Goal: Obtain resource: Obtain resource

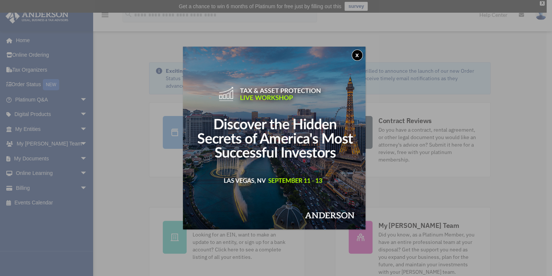
click at [355, 55] on button "x" at bounding box center [357, 55] width 11 height 11
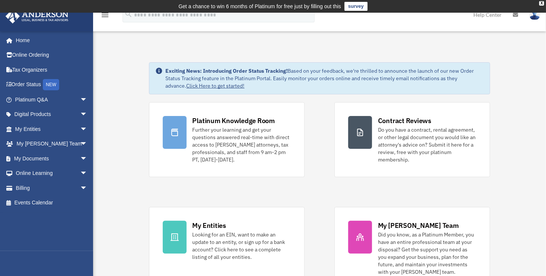
click at [80, 156] on span "arrow_drop_down" at bounding box center [87, 158] width 15 height 15
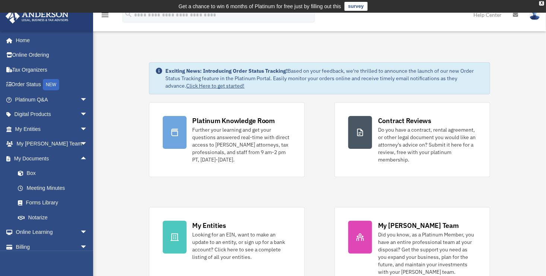
click at [53, 173] on link "Box" at bounding box center [54, 173] width 88 height 15
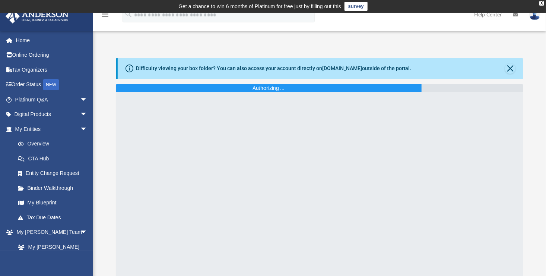
click at [44, 130] on link "My Entities arrow_drop_down" at bounding box center [51, 128] width 93 height 15
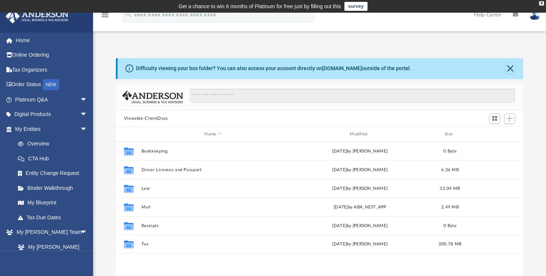
scroll to position [164, 402]
click at [44, 130] on link "My Entities arrow_drop_down" at bounding box center [51, 128] width 93 height 15
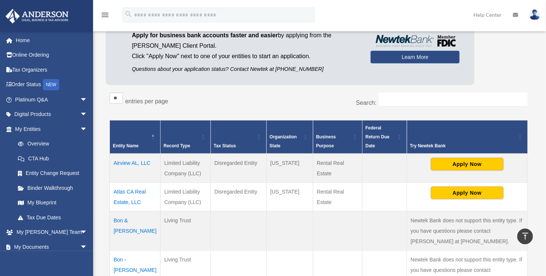
scroll to position [79, 0]
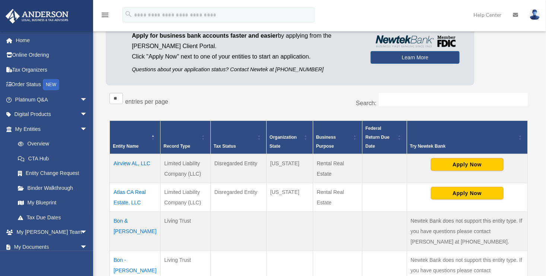
click at [52, 248] on link "My Documents arrow_drop_down" at bounding box center [51, 246] width 93 height 15
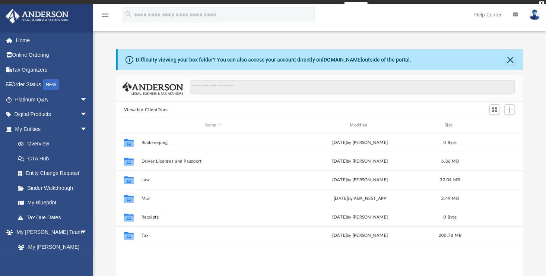
scroll to position [164, 402]
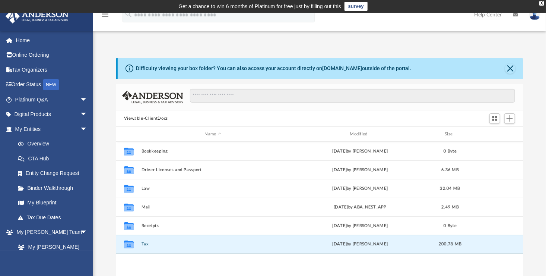
click at [146, 243] on button "Tax" at bounding box center [213, 244] width 144 height 5
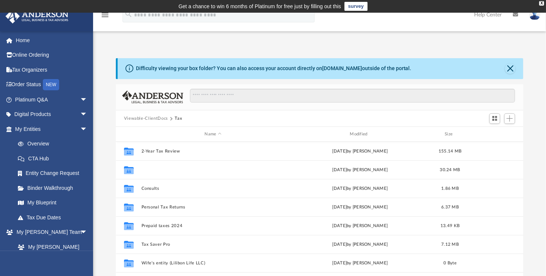
click at [161, 170] on button "Bon, Carlos" at bounding box center [213, 169] width 144 height 5
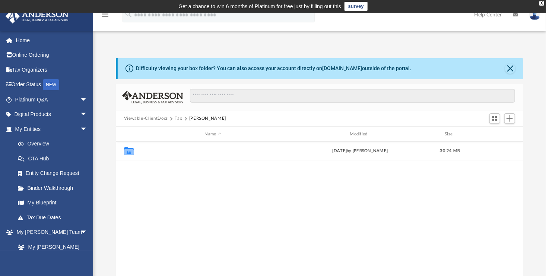
click at [149, 149] on button "2024" at bounding box center [213, 151] width 144 height 5
click at [149, 149] on button "Digital Tax Organizer" at bounding box center [213, 151] width 144 height 5
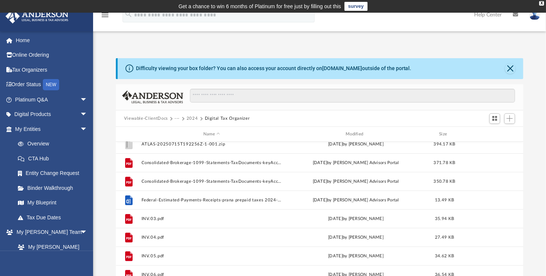
scroll to position [82, 0]
click at [245, 163] on button "Consolidated-Brokerage-1099-Statements-TaxDocuments-keyAcc-2020-04-01-14.17.54.…" at bounding box center [211, 162] width 141 height 5
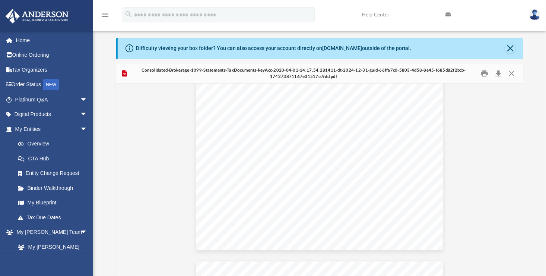
scroll to position [0, 0]
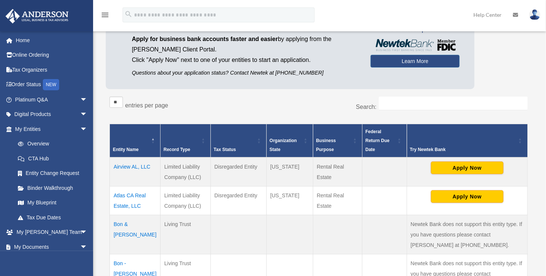
scroll to position [79, 0]
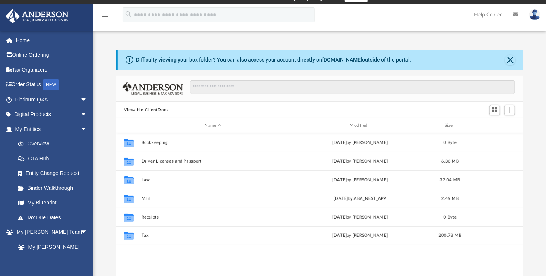
scroll to position [7, 0]
